Goal: Task Accomplishment & Management: Manage account settings

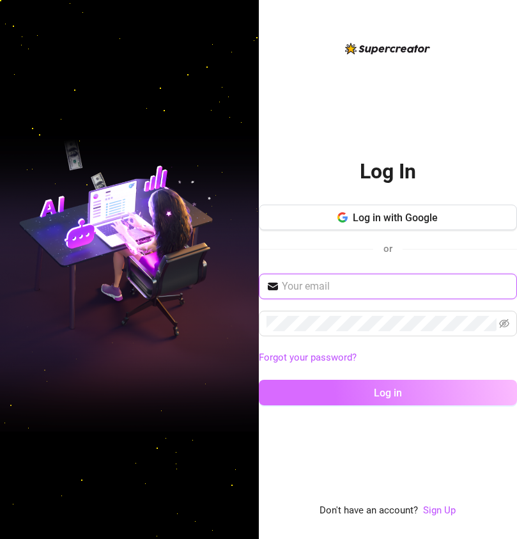
type input "[EMAIL_ADDRESS][DOMAIN_NAME]"
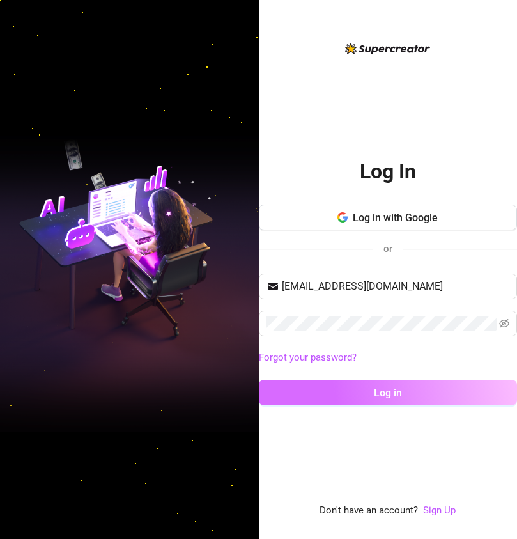
click at [384, 393] on span "Log in" at bounding box center [388, 393] width 28 height 12
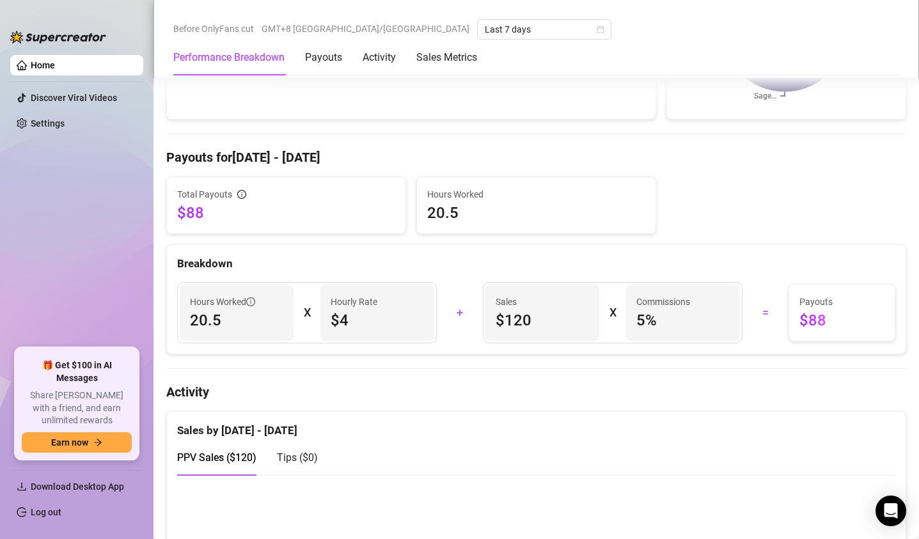
scroll to position [228, 0]
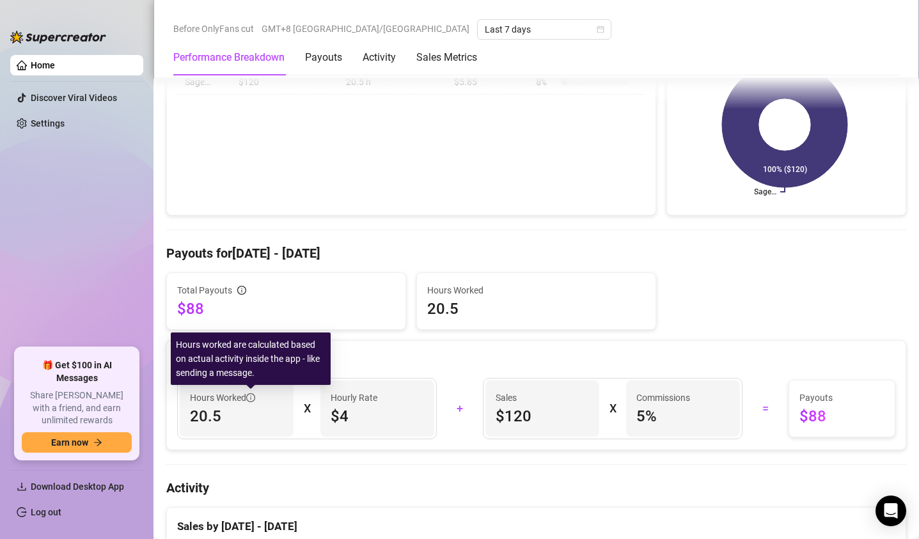
click at [251, 398] on icon "info-circle" at bounding box center [250, 397] width 1 height 4
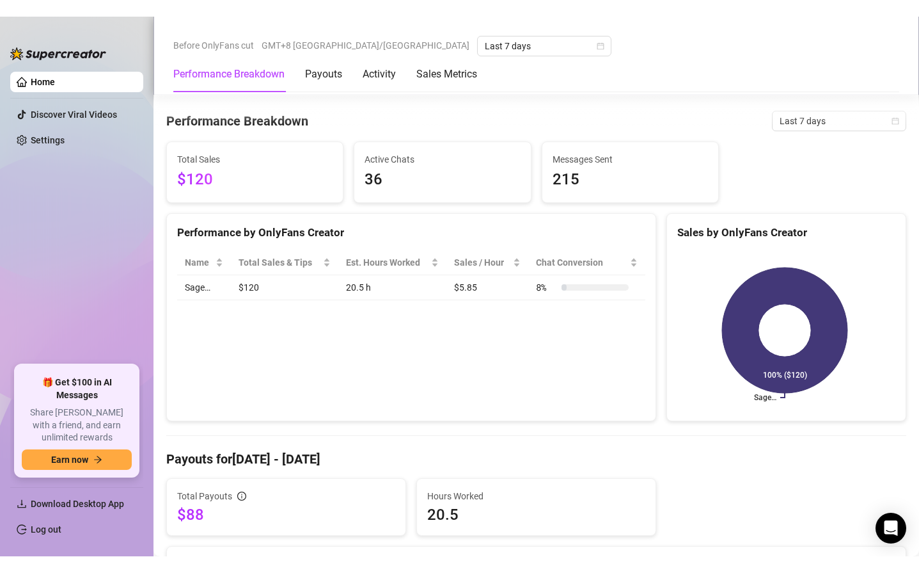
scroll to position [0, 0]
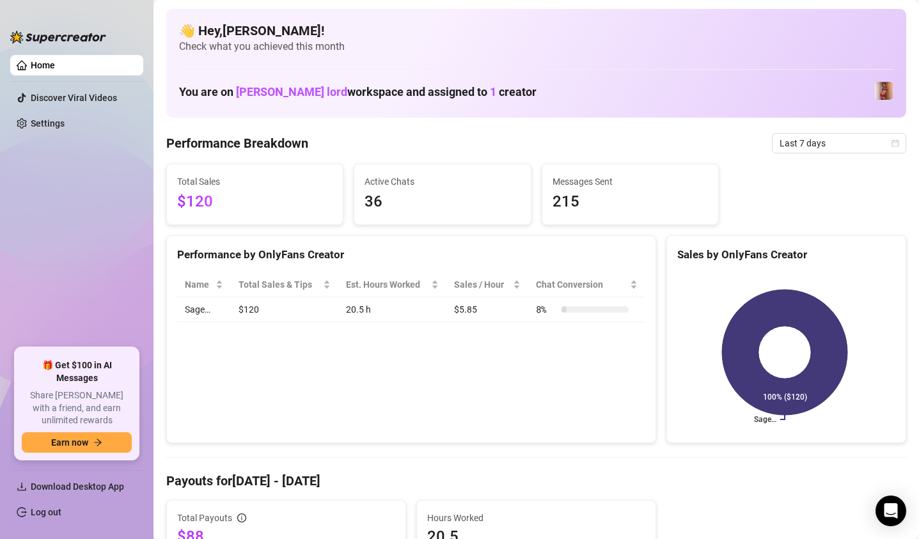
click at [35, 67] on link "Home" at bounding box center [43, 65] width 24 height 10
click at [40, 120] on link "Settings" at bounding box center [48, 123] width 34 height 10
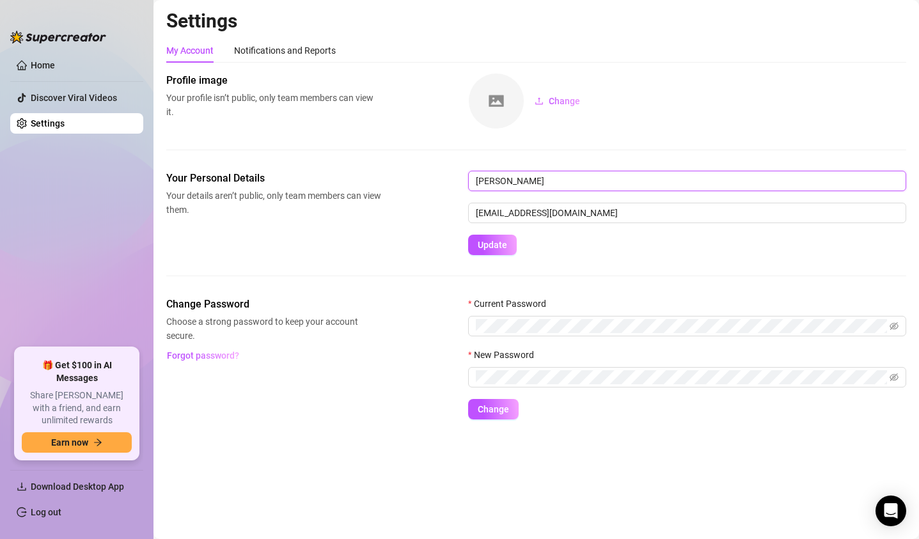
drag, startPoint x: 572, startPoint y: 186, endPoint x: 496, endPoint y: 181, distance: 76.3
click at [496, 181] on input "[PERSON_NAME]" at bounding box center [687, 181] width 438 height 20
type input "[PERSON_NAME]"
click at [500, 245] on span "Update" at bounding box center [492, 245] width 29 height 10
click at [35, 62] on link "Home" at bounding box center [43, 65] width 24 height 10
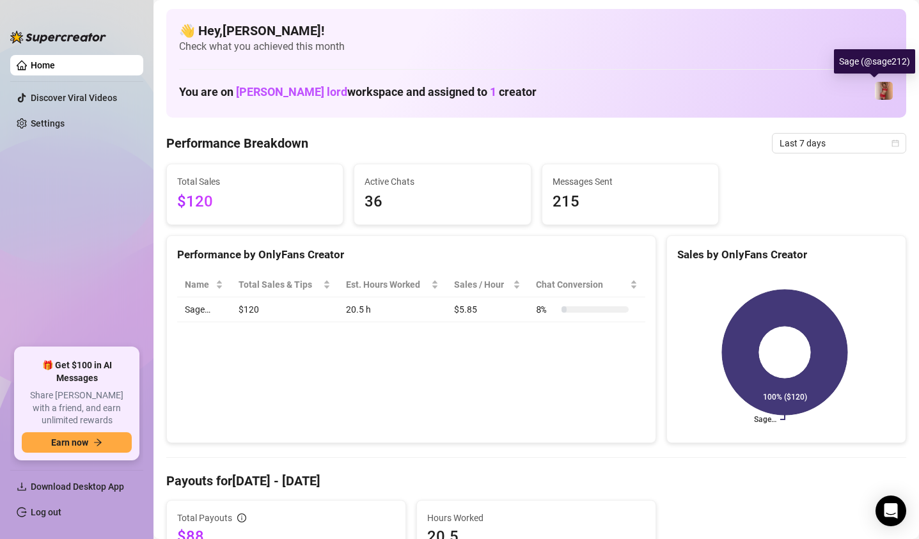
click at [517, 89] on img at bounding box center [884, 91] width 18 height 18
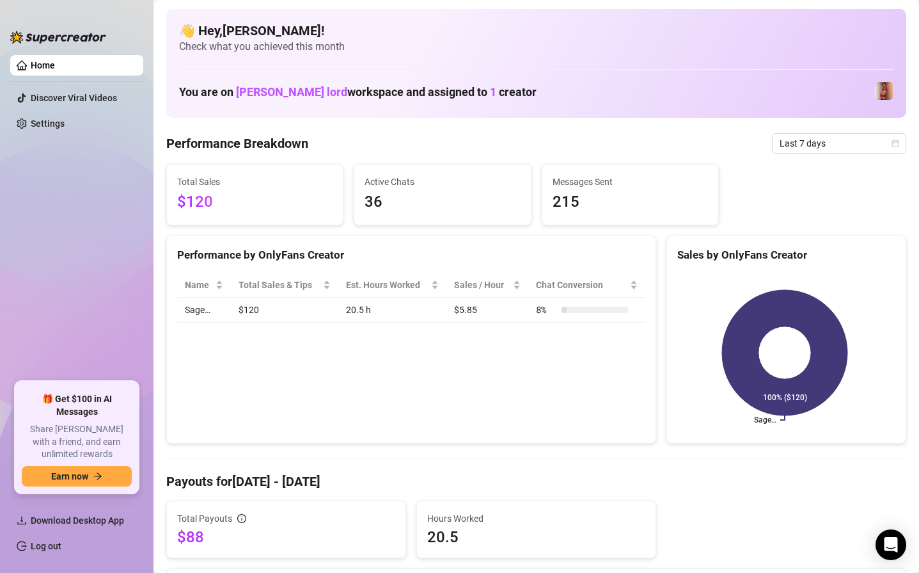
click at [84, 299] on ul "Home Discover Viral Videos Settings" at bounding box center [76, 213] width 133 height 326
click at [88, 519] on span "Download Desktop App" at bounding box center [77, 520] width 93 height 10
